Goal: Task Accomplishment & Management: Use online tool/utility

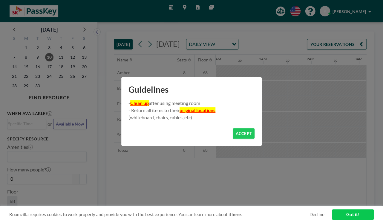
scroll to position [0, 669]
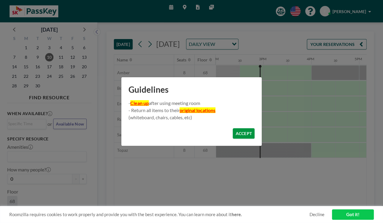
click at [252, 131] on button "ACCEPT" at bounding box center [244, 133] width 22 height 10
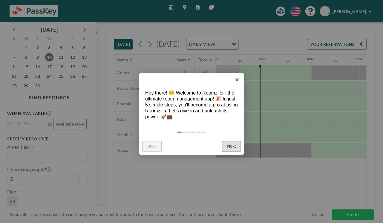
click at [230, 145] on link "Next" at bounding box center [231, 146] width 19 height 11
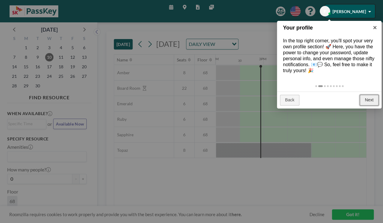
click at [369, 99] on link "Next" at bounding box center [368, 100] width 19 height 11
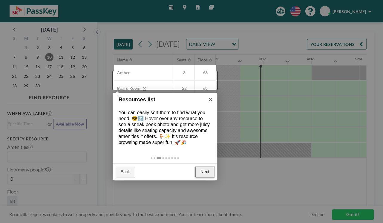
click at [204, 172] on link "Next" at bounding box center [204, 172] width 19 height 11
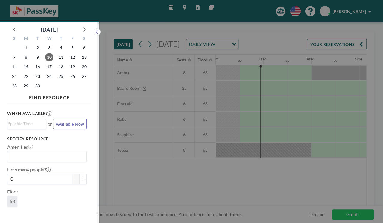
scroll to position [1, 0]
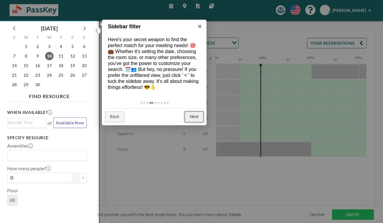
click at [194, 116] on link "Next" at bounding box center [193, 117] width 19 height 11
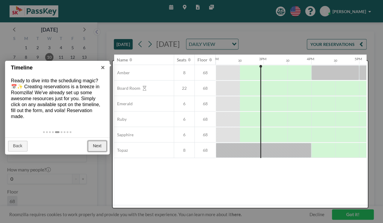
click at [96, 149] on link "Next" at bounding box center [97, 146] width 19 height 11
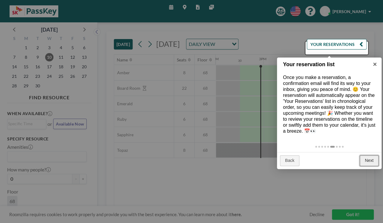
click at [364, 158] on link "Next" at bounding box center [368, 161] width 19 height 11
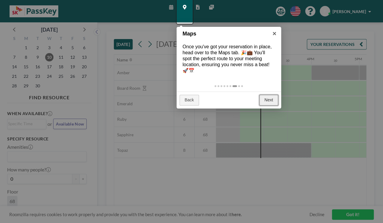
click at [266, 97] on link "Next" at bounding box center [268, 100] width 19 height 11
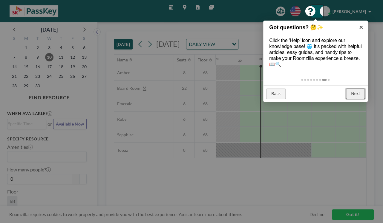
click at [353, 90] on link "Next" at bounding box center [355, 94] width 19 height 11
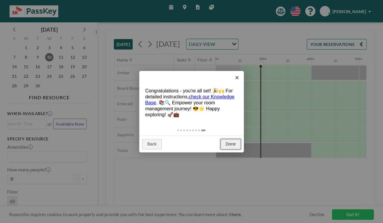
click at [229, 142] on link "Done" at bounding box center [230, 144] width 20 height 11
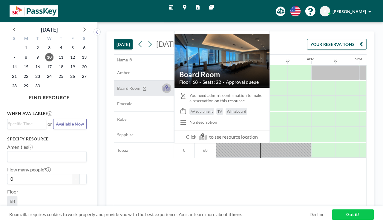
click at [166, 91] on icon at bounding box center [166, 89] width 7 height 4
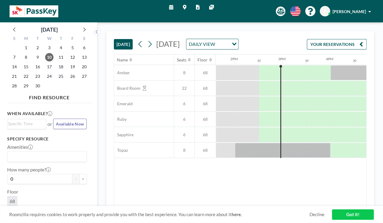
scroll to position [0, 669]
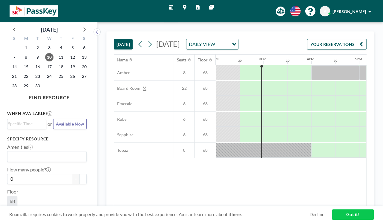
click at [236, 46] on icon "Search for option" at bounding box center [234, 44] width 4 height 3
click at [287, 65] on li "WEEKLY VIEW" at bounding box center [278, 67] width 51 height 9
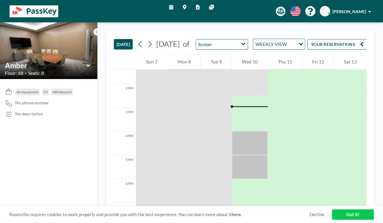
scroll to position [334, 0]
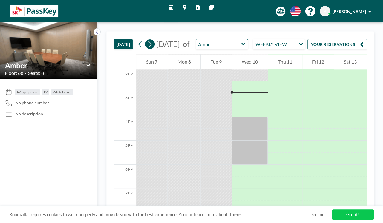
click at [151, 49] on icon at bounding box center [150, 44] width 6 height 9
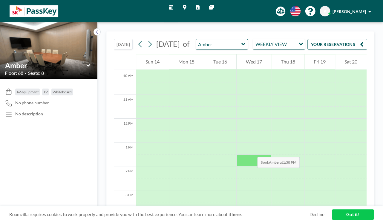
scroll to position [251, 0]
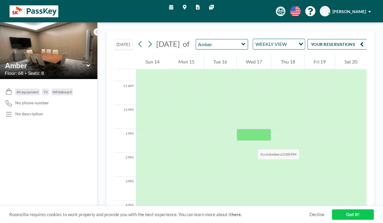
click at [251, 141] on div at bounding box center [253, 135] width 35 height 12
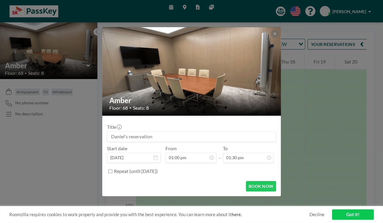
click at [160, 136] on input at bounding box center [191, 137] width 168 height 10
type input "Data"
click at [272, 33] on button at bounding box center [274, 34] width 8 height 8
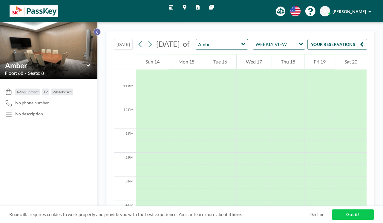
click at [96, 34] on icon at bounding box center [97, 32] width 4 height 6
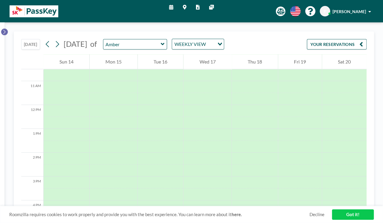
click at [3, 33] on icon at bounding box center [4, 32] width 4 height 6
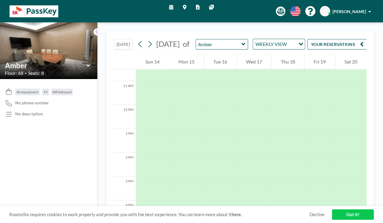
click at [89, 66] on icon at bounding box center [88, 66] width 4 height 6
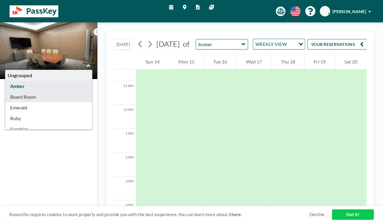
type input "Board Room"
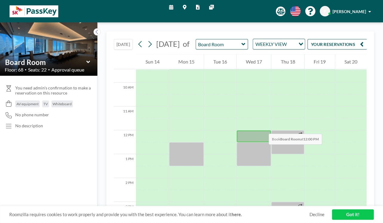
scroll to position [239, 0]
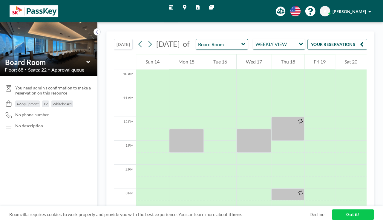
click at [349, 213] on link "Got it!" at bounding box center [353, 215] width 42 height 10
